Goal: Task Accomplishment & Management: Manage account settings

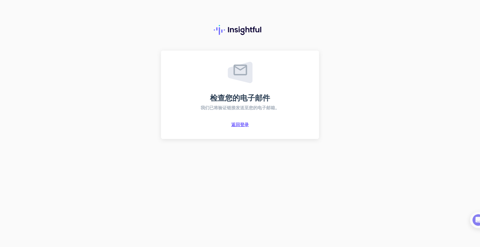
click at [244, 122] on font "返回登录" at bounding box center [239, 125] width 17 height 6
click at [240, 124] on font "返回登录" at bounding box center [239, 125] width 17 height 6
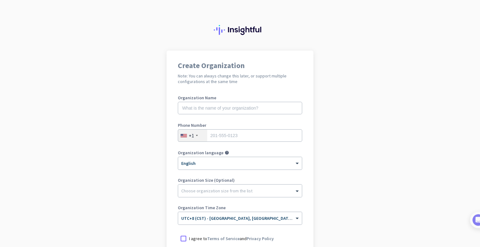
drag, startPoint x: 427, startPoint y: 42, endPoint x: 404, endPoint y: 12, distance: 37.5
click at [404, 12] on div at bounding box center [240, 25] width 480 height 51
click at [245, 105] on input "text" at bounding box center [240, 108] width 124 height 12
type input "xiaochen"
click at [240, 135] on input "tel" at bounding box center [240, 135] width 124 height 12
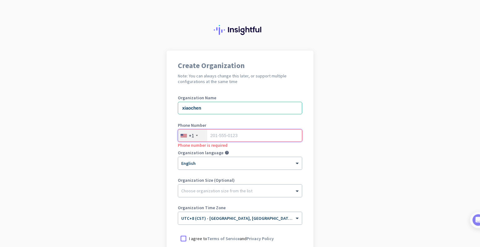
click at [234, 135] on input "tel" at bounding box center [240, 135] width 124 height 12
type input "2054789955"
click at [230, 162] on div at bounding box center [240, 161] width 124 height 5
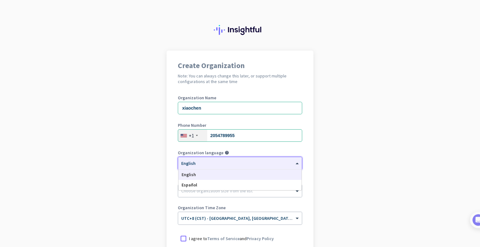
click at [149, 163] on app-onboarding-organization "Create Organization Note: You can always change this later, or support multiple…" at bounding box center [240, 186] width 480 height 271
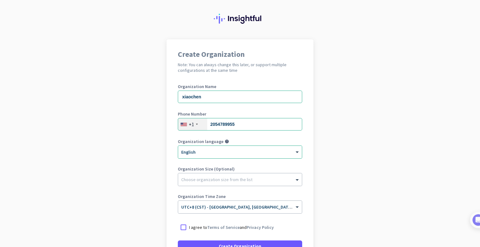
scroll to position [31, 0]
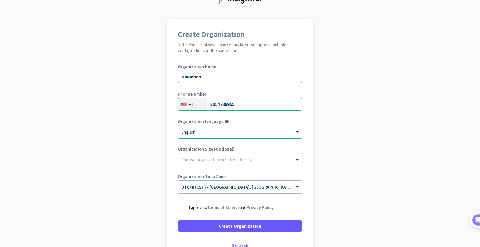
click at [229, 160] on div at bounding box center [240, 158] width 124 height 6
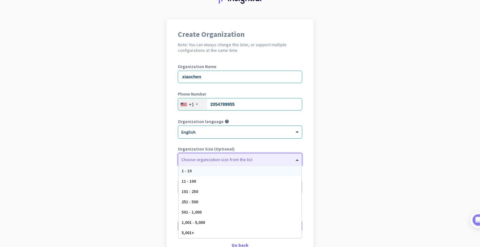
click at [198, 172] on div "1 - 10" at bounding box center [239, 171] width 123 height 10
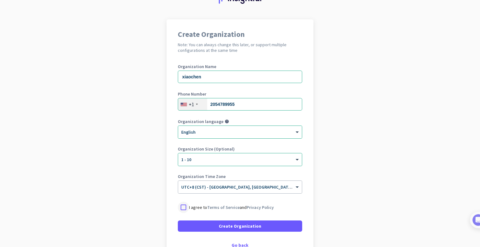
click at [182, 207] on div at bounding box center [183, 207] width 11 height 11
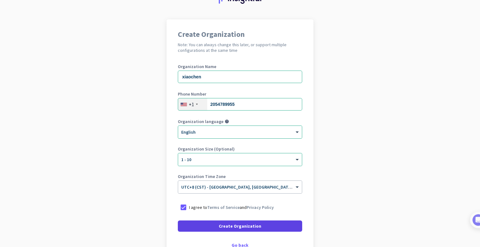
scroll to position [74, 0]
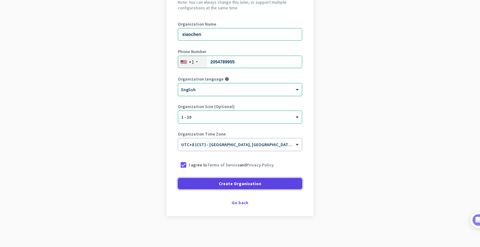
click at [238, 185] on span "Create Organization" at bounding box center [240, 184] width 42 height 6
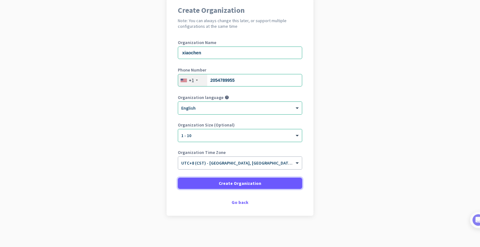
scroll to position [55, 0]
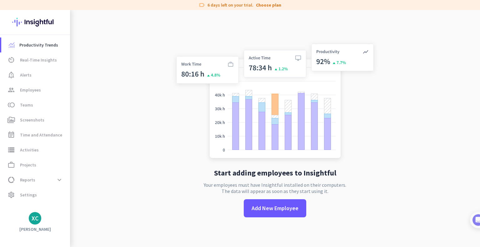
drag, startPoint x: 382, startPoint y: 10, endPoint x: 339, endPoint y: 11, distance: 43.4
click at [339, 11] on div "Start adding employees to Insightful Your employees must have Insightful instal…" at bounding box center [275, 133] width 207 height 247
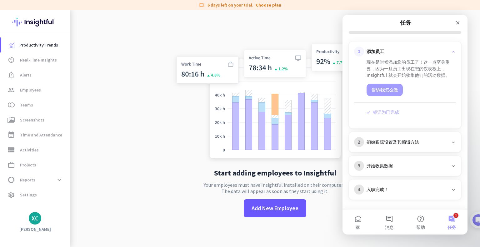
scroll to position [55, 0]
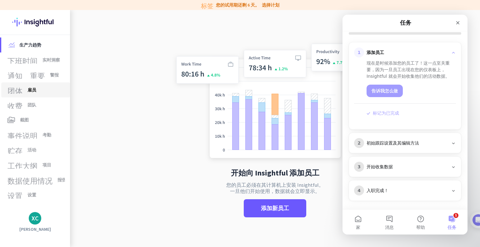
click at [37, 91] on span "团体 雇员" at bounding box center [35, 89] width 59 height 7
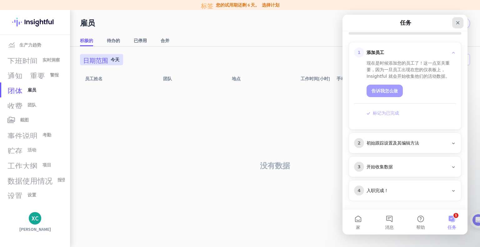
click at [460, 24] on icon "关闭" at bounding box center [457, 22] width 5 height 5
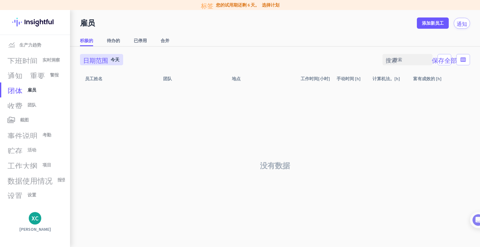
click at [204, 104] on div "没有数据" at bounding box center [275, 166] width 390 height 162
click at [437, 22] on font "添加新员工" at bounding box center [433, 23] width 22 height 6
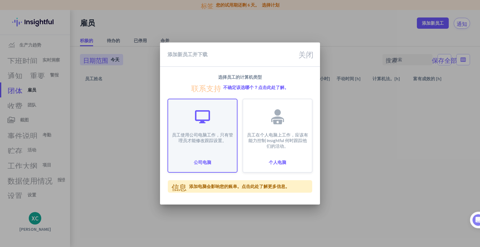
click at [213, 136] on font "员工使用公司电脑工作，只有管理员才能修改跟踪设置。" at bounding box center [202, 137] width 61 height 11
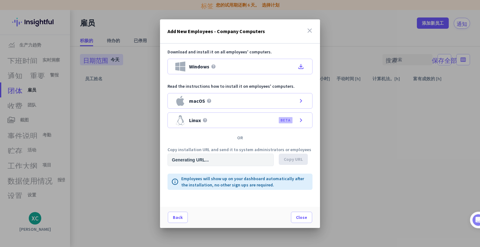
type input "[URL][DOMAIN_NAME]"
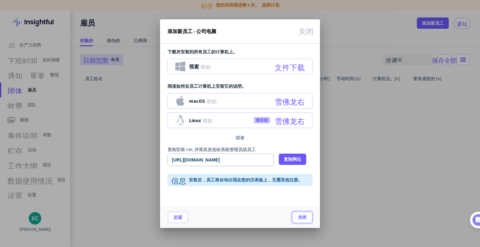
drag, startPoint x: 296, startPoint y: 215, endPoint x: 297, endPoint y: 201, distance: 13.8
click at [297, 215] on span at bounding box center [301, 217] width 19 height 15
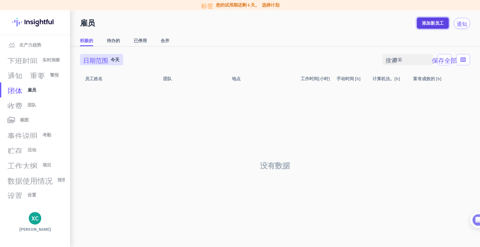
drag, startPoint x: 446, startPoint y: 25, endPoint x: 436, endPoint y: 25, distance: 10.9
click at [446, 25] on span at bounding box center [433, 23] width 32 height 15
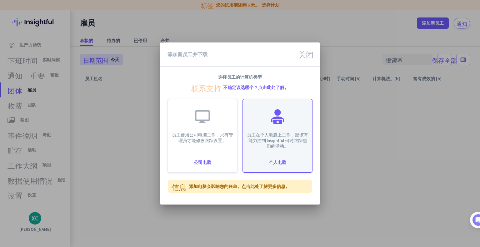
click at [287, 130] on div "员工在个人电脑上工作，应该有能力控制 Insightful 何时跟踪他们的活动。" at bounding box center [277, 124] width 69 height 50
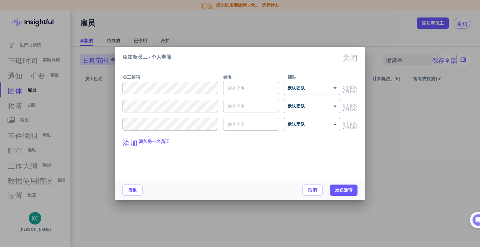
click at [353, 54] on font "关闭" at bounding box center [349, 56] width 15 height 7
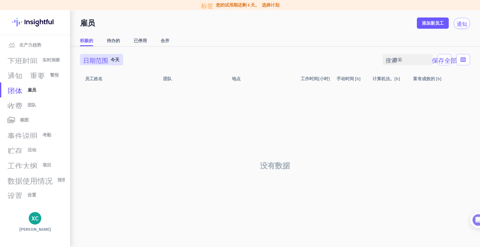
click at [262, 109] on div "没有数据" at bounding box center [275, 166] width 390 height 162
click at [229, 107] on div "没有数据" at bounding box center [275, 166] width 390 height 162
click at [441, 28] on span at bounding box center [433, 23] width 32 height 15
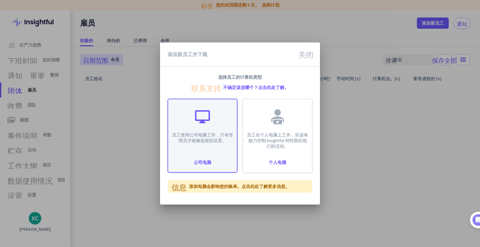
click at [185, 129] on div "员工使用公司电脑工作，只有管理员才能修改跟踪设置。" at bounding box center [202, 121] width 69 height 44
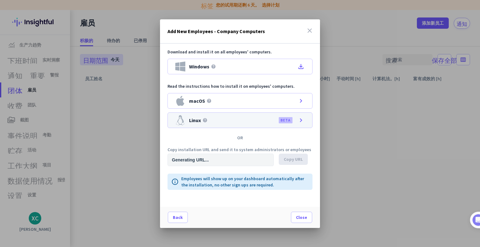
type input "[URL][DOMAIN_NAME]"
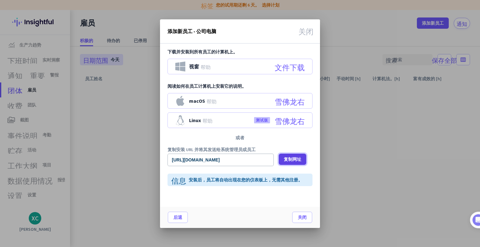
click at [289, 161] on font "复制网址" at bounding box center [292, 160] width 17 height 6
